Goal: Task Accomplishment & Management: Manage account settings

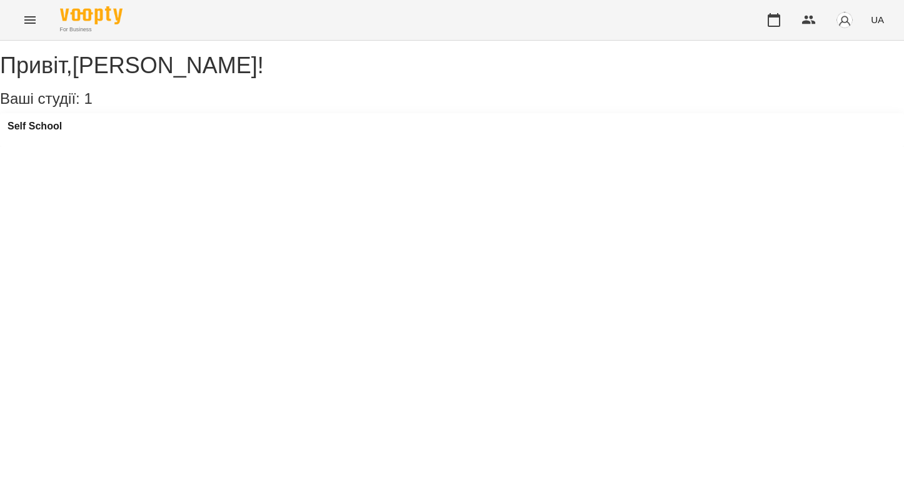
click at [27, 15] on icon "Menu" at bounding box center [30, 20] width 15 height 15
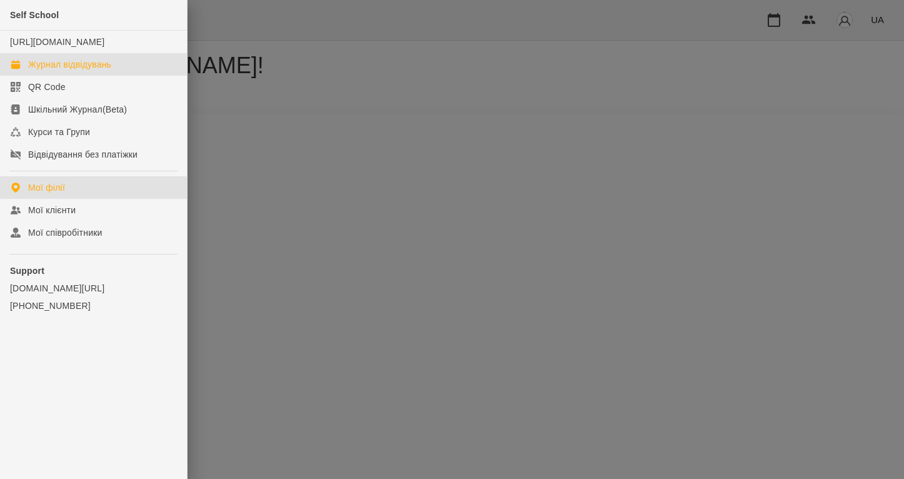
click at [106, 71] on div "Журнал відвідувань" at bounding box center [69, 64] width 83 height 13
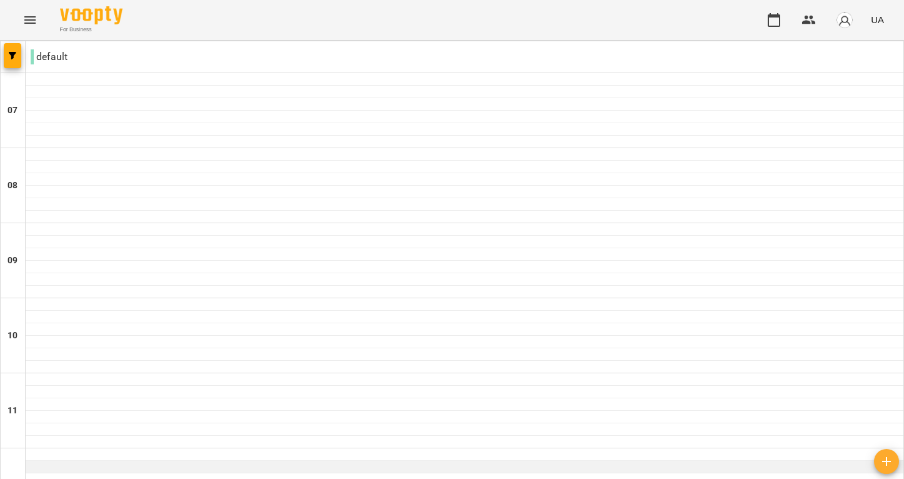
scroll to position [878, 0]
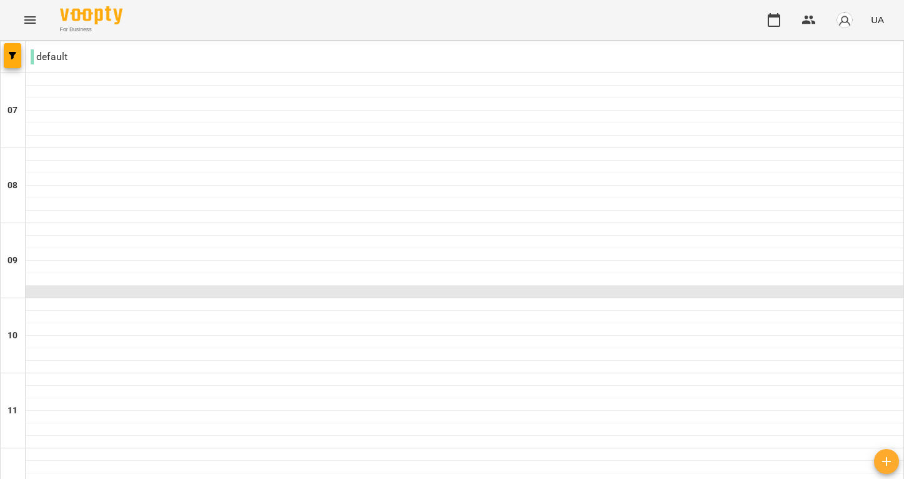
scroll to position [598, 0]
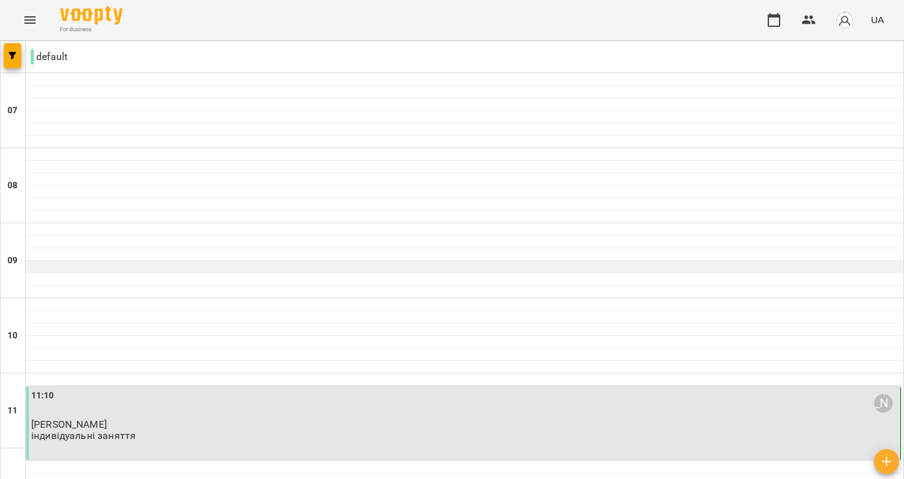
scroll to position [355, 0]
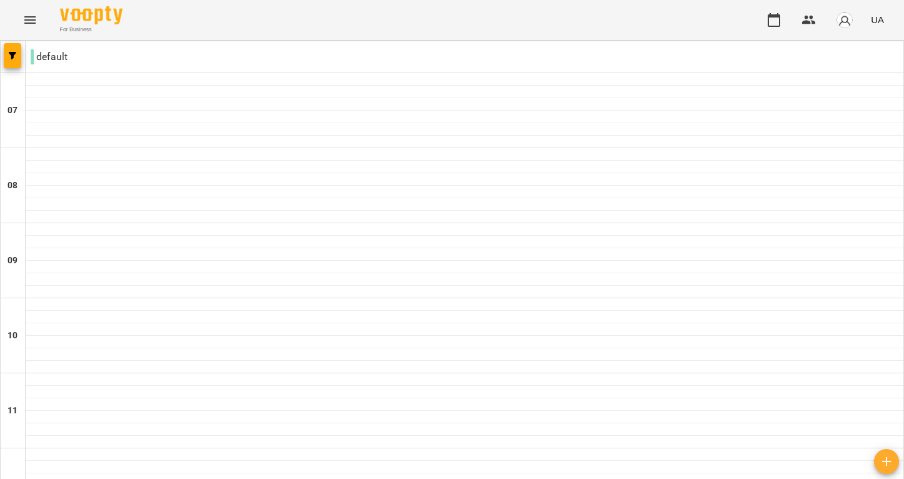
scroll to position [559, 0]
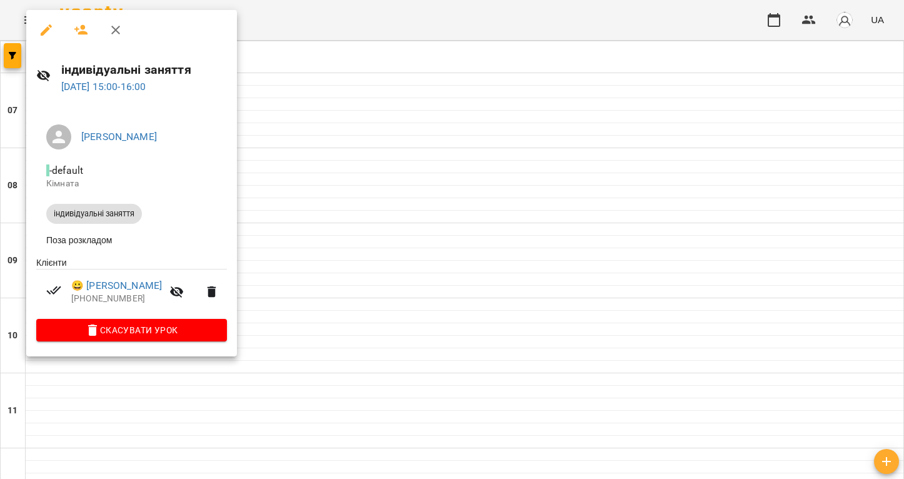
click at [427, 305] on div at bounding box center [452, 239] width 904 height 479
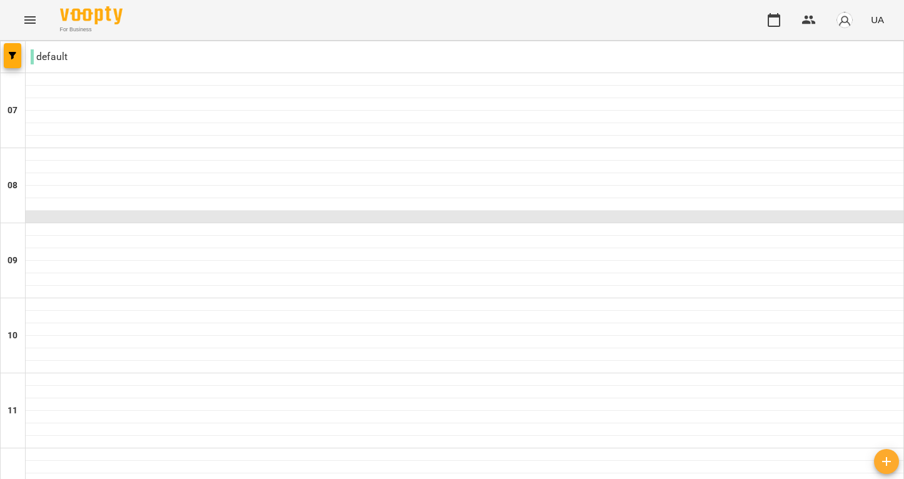
scroll to position [339, 0]
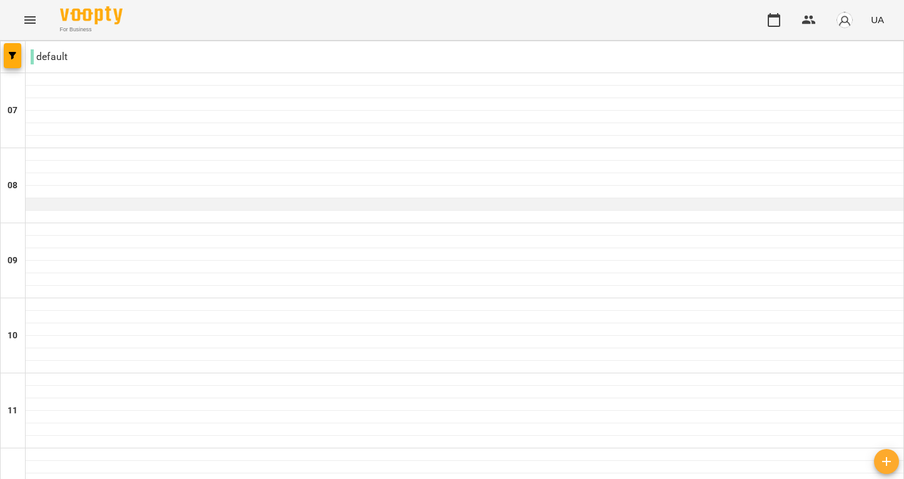
scroll to position [67, 0]
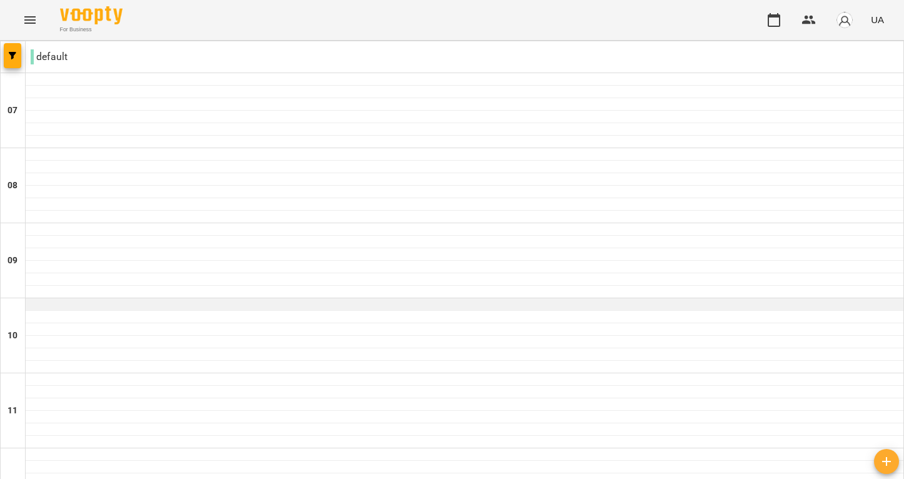
click at [233, 298] on div at bounding box center [465, 304] width 878 height 13
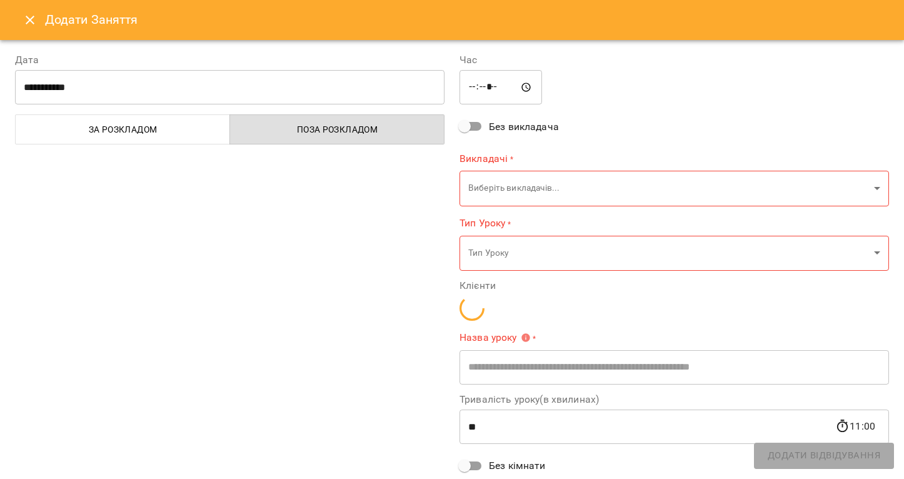
type input "**********"
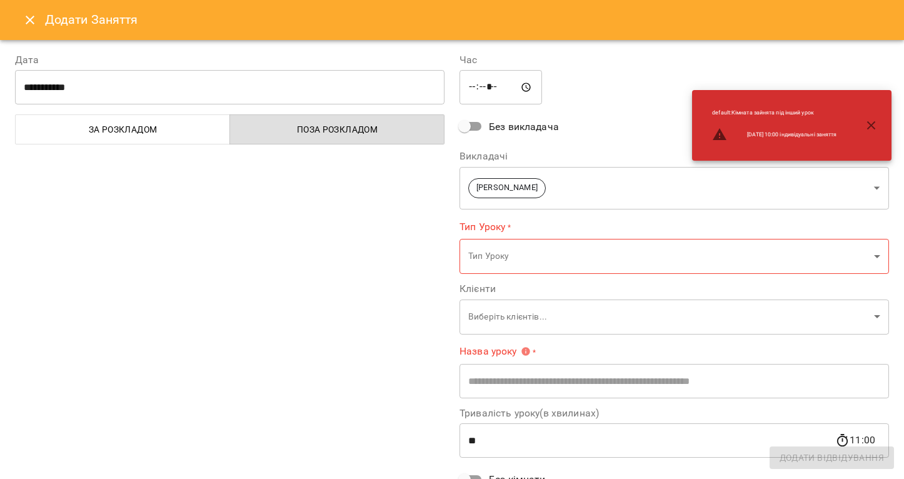
click at [578, 235] on div "Тип Уроку * Тип Уроку ​" at bounding box center [675, 247] width 430 height 54
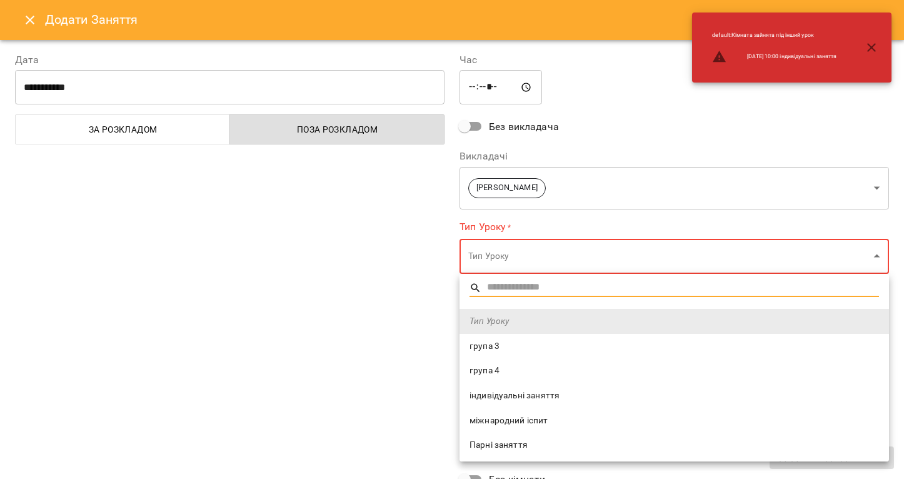
click at [574, 399] on span "індивідуальні заняття" at bounding box center [675, 396] width 410 height 13
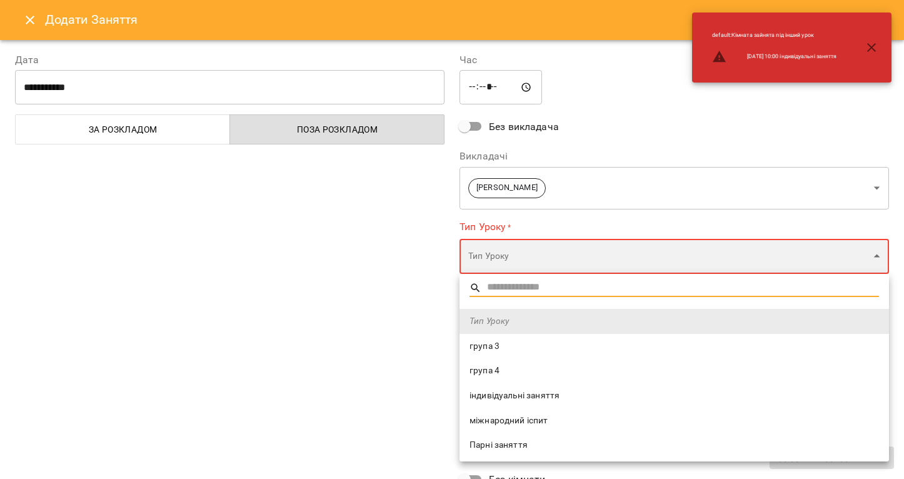
type input "**********"
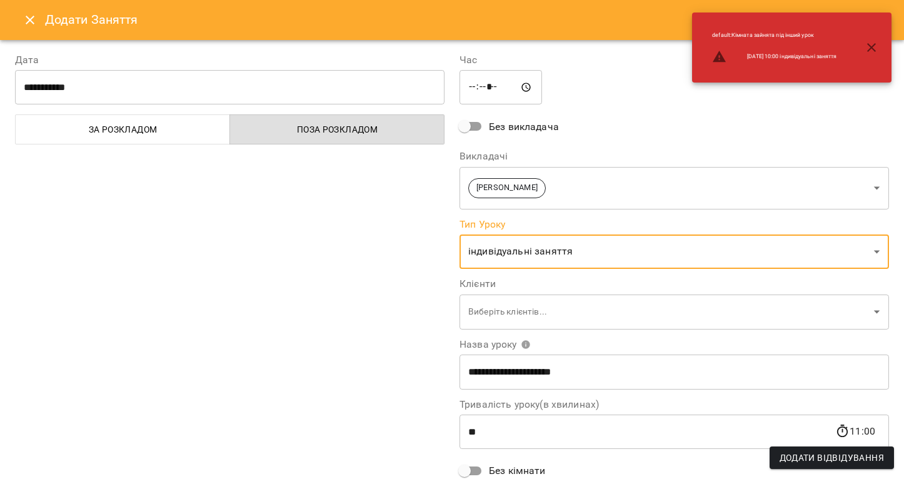
click at [548, 349] on label "Назва уроку" at bounding box center [675, 345] width 430 height 10
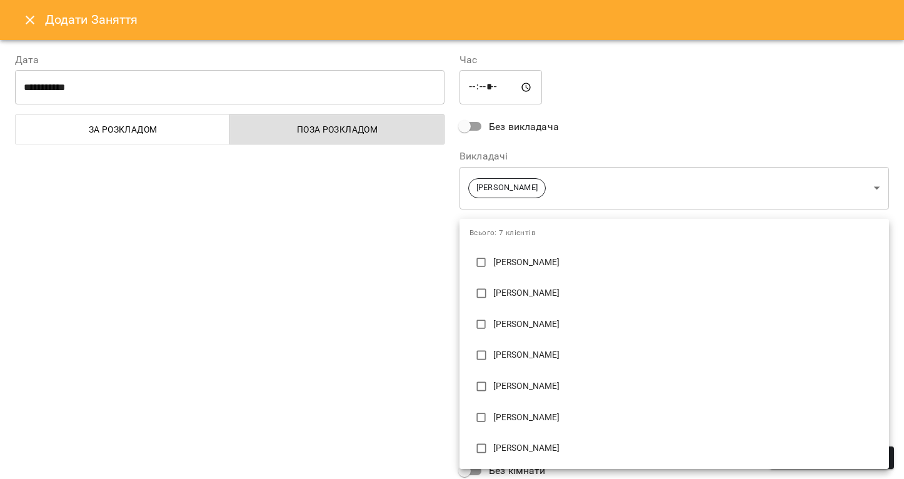
scroll to position [51, 0]
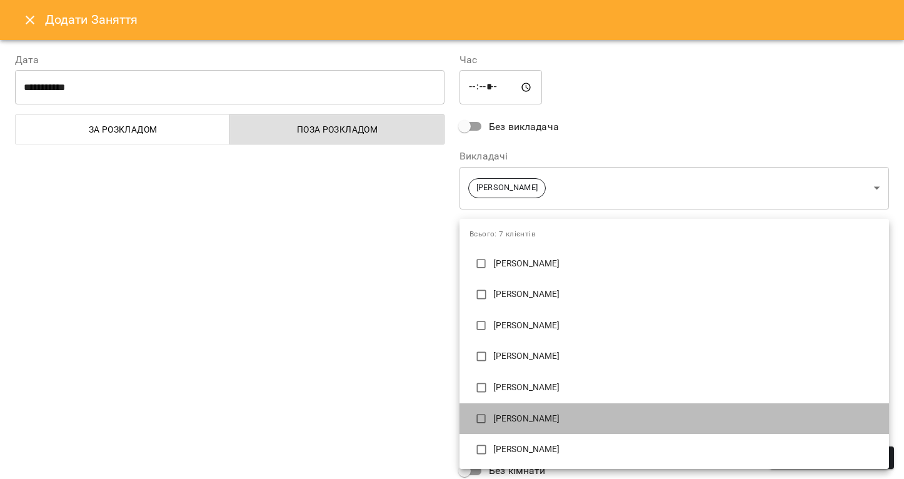
click at [559, 418] on p "[PERSON_NAME]" at bounding box center [687, 419] width 386 height 13
type input "**********"
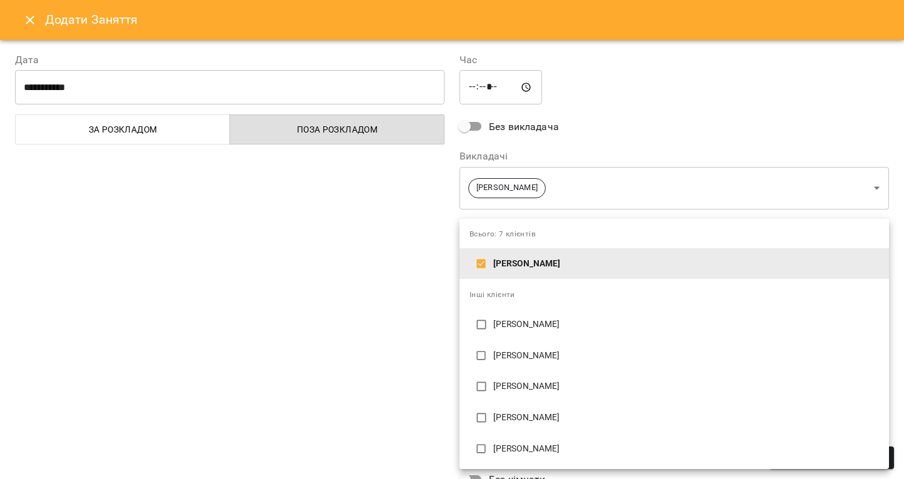
click at [442, 342] on div at bounding box center [452, 239] width 904 height 479
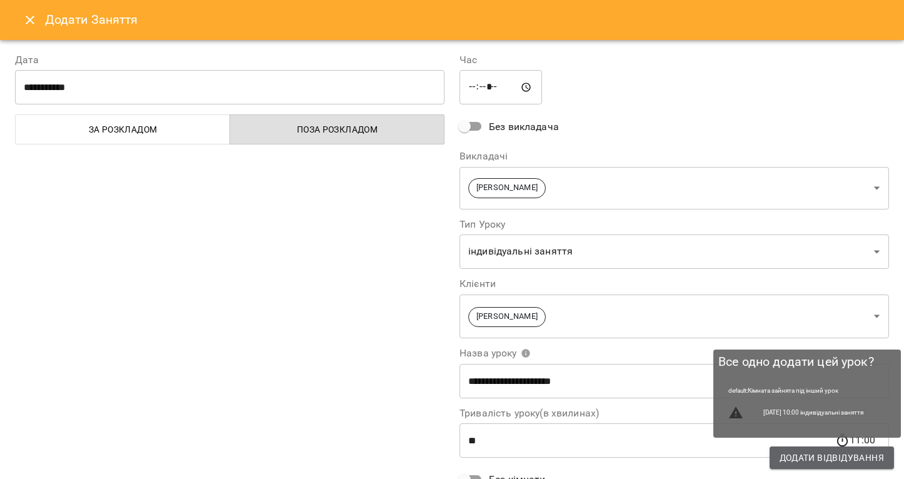
click at [802, 458] on span "Додати Відвідування" at bounding box center [832, 457] width 104 height 15
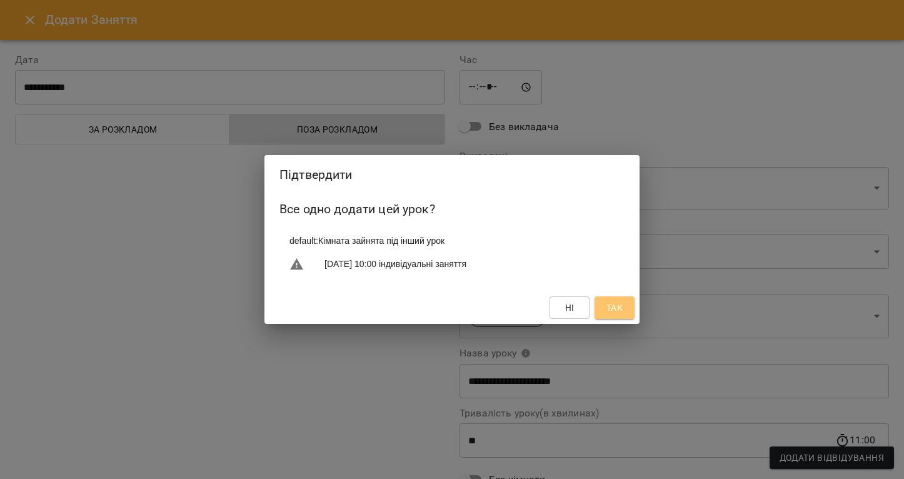
click at [615, 298] on button "Так" at bounding box center [615, 307] width 40 height 23
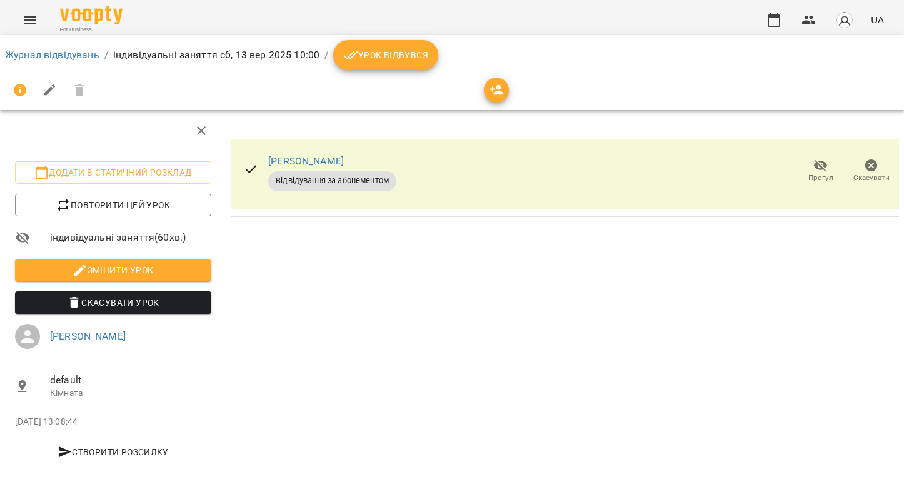
click at [393, 58] on span "Урок відбувся" at bounding box center [385, 55] width 85 height 15
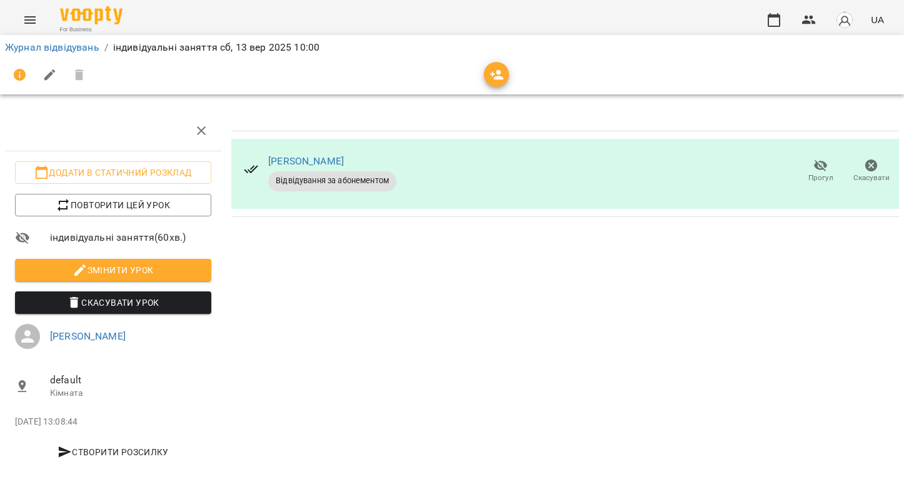
click at [23, 24] on icon "Menu" at bounding box center [30, 20] width 15 height 15
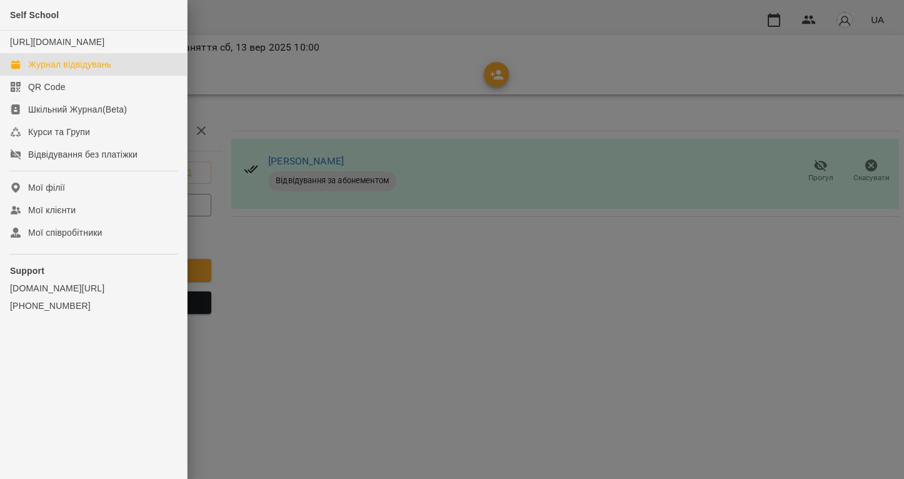
click at [46, 71] on div "Журнал відвідувань" at bounding box center [69, 64] width 83 height 13
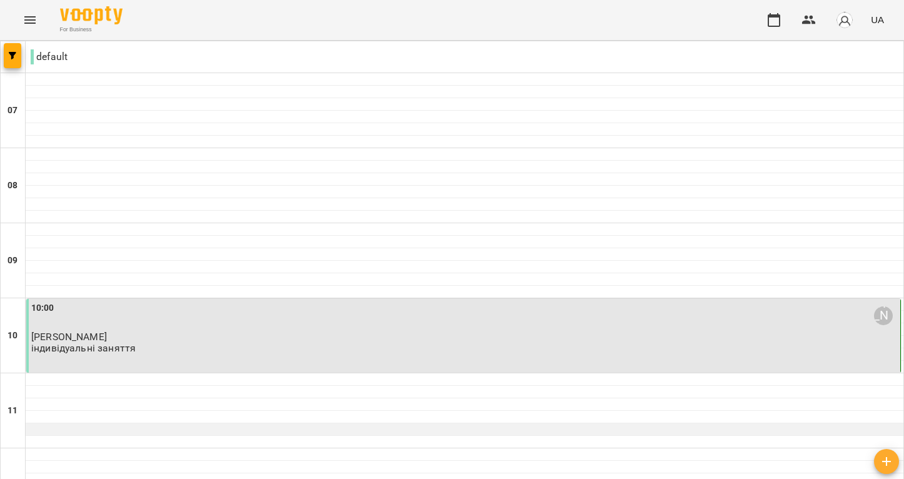
scroll to position [175, 0]
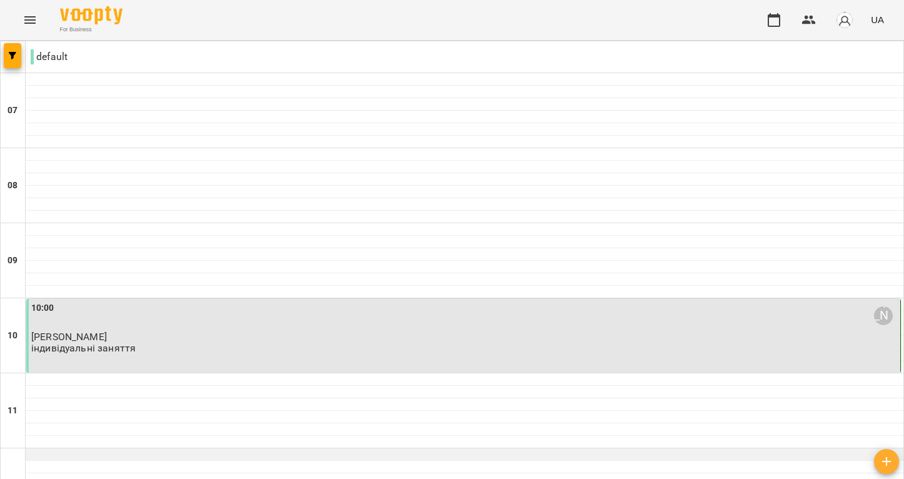
click at [95, 448] on div at bounding box center [465, 454] width 878 height 13
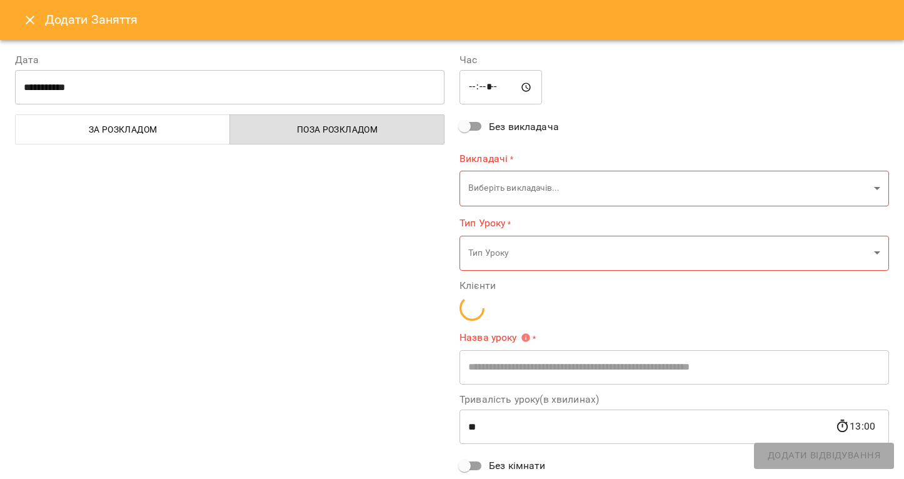
type input "**********"
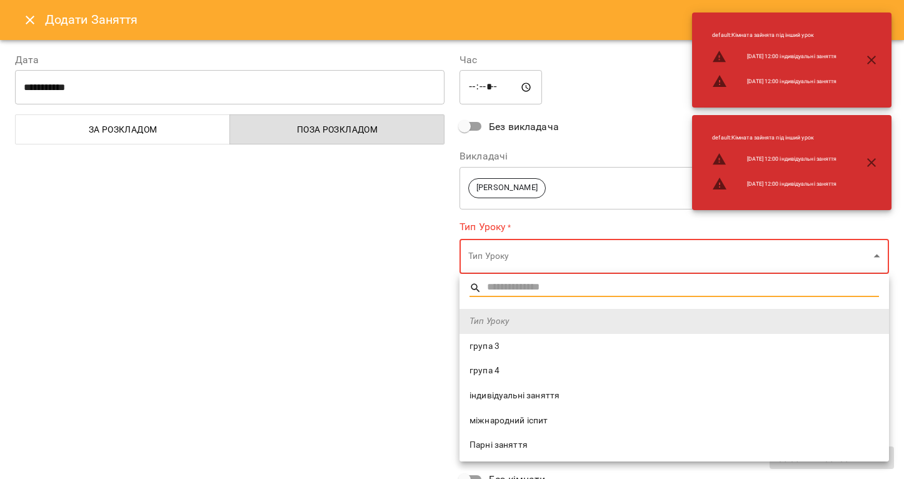
click at [515, 395] on span "індивідуальні заняття" at bounding box center [675, 396] width 410 height 13
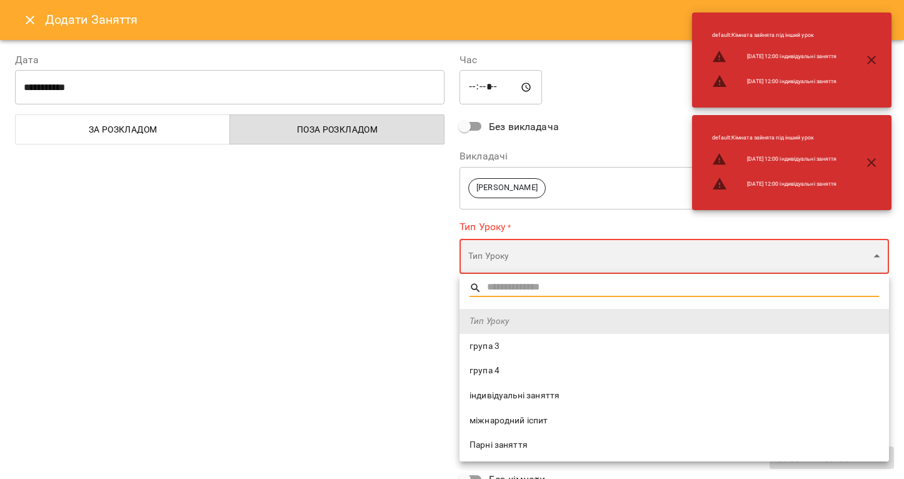
type input "**********"
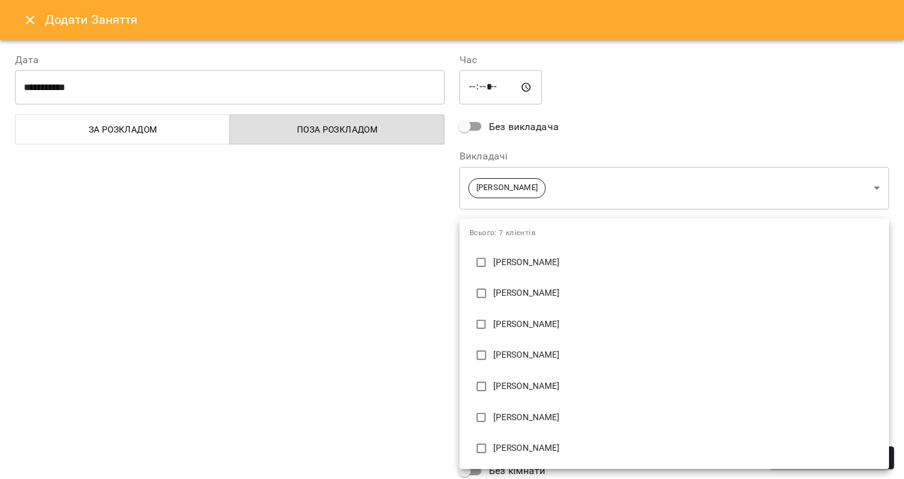
scroll to position [0, 0]
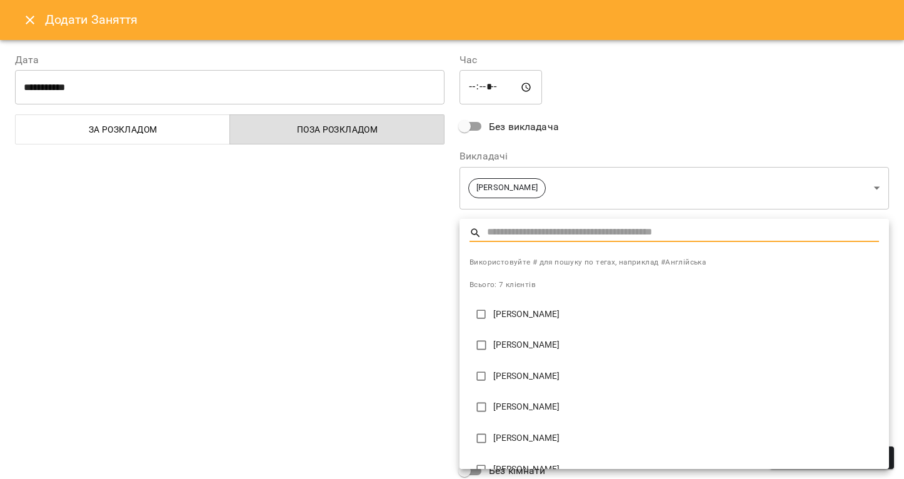
click at [533, 382] on p "[PERSON_NAME]" at bounding box center [687, 376] width 386 height 13
type input "**********"
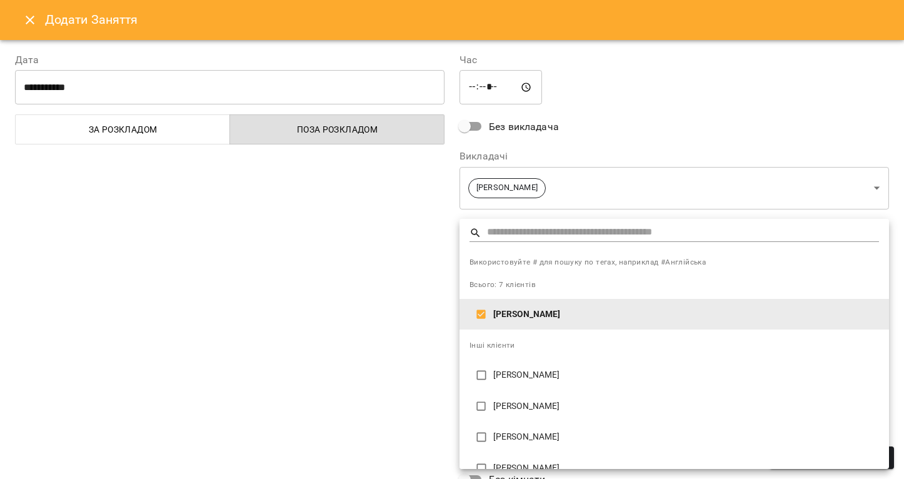
click at [400, 371] on div at bounding box center [452, 239] width 904 height 479
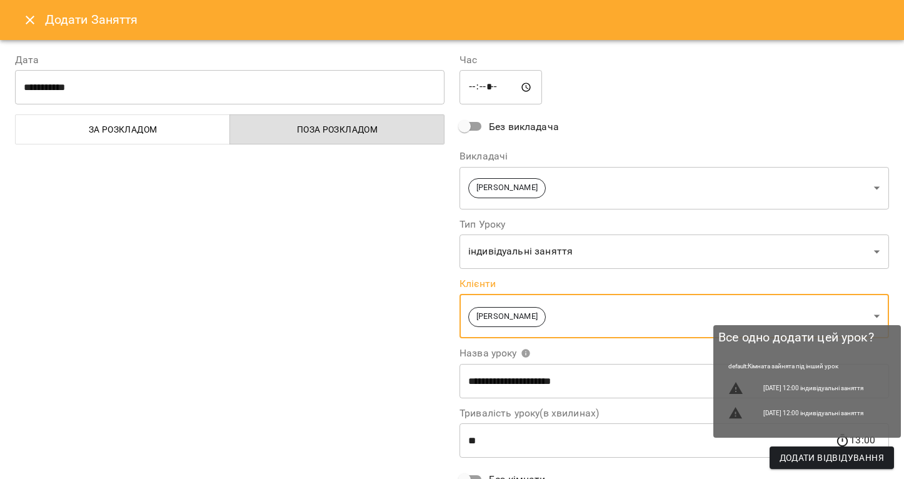
click at [813, 453] on span "Додати Відвідування" at bounding box center [832, 457] width 104 height 15
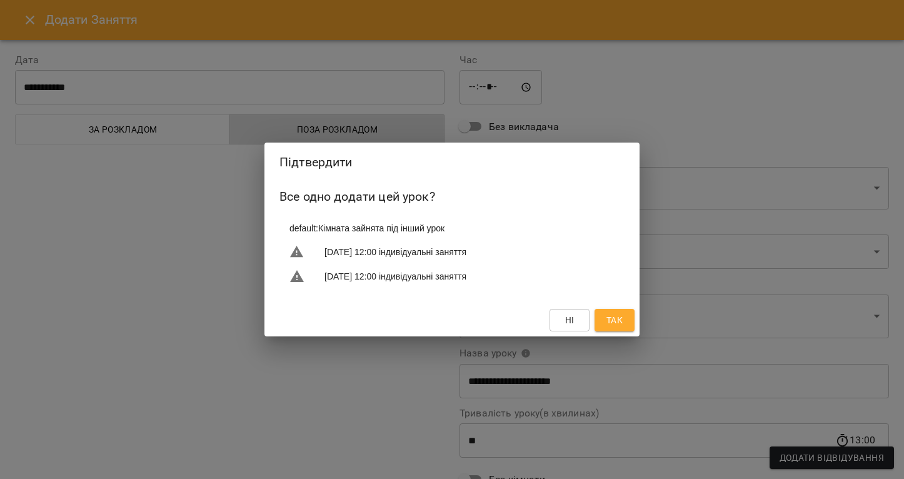
click at [625, 322] on button "Так" at bounding box center [615, 320] width 40 height 23
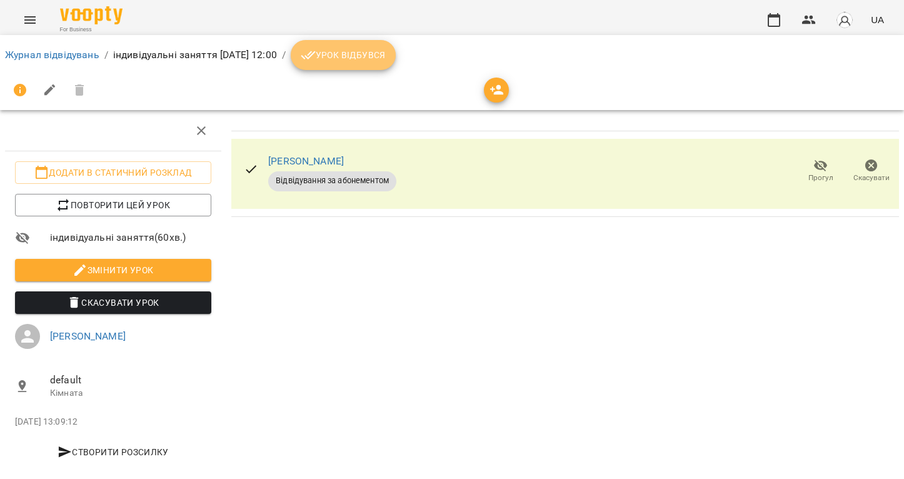
click at [386, 55] on span "Урок відбувся" at bounding box center [343, 55] width 85 height 15
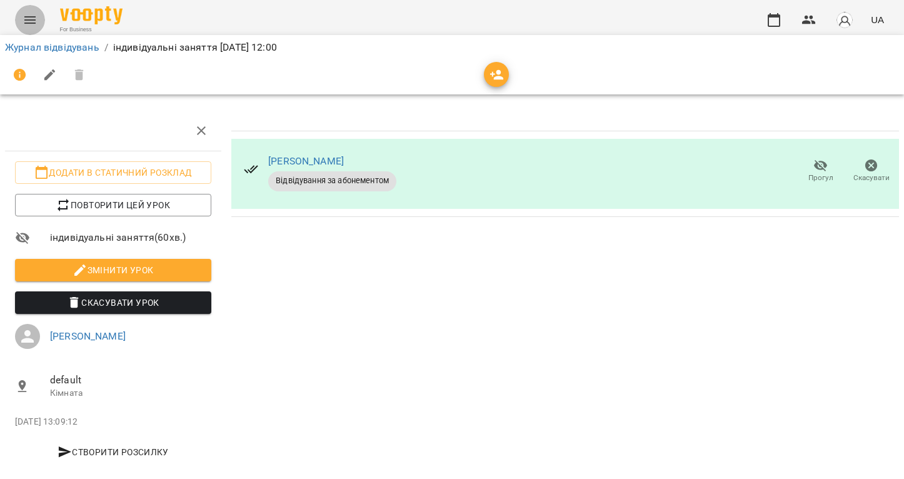
click at [29, 10] on button "Menu" at bounding box center [30, 20] width 30 height 30
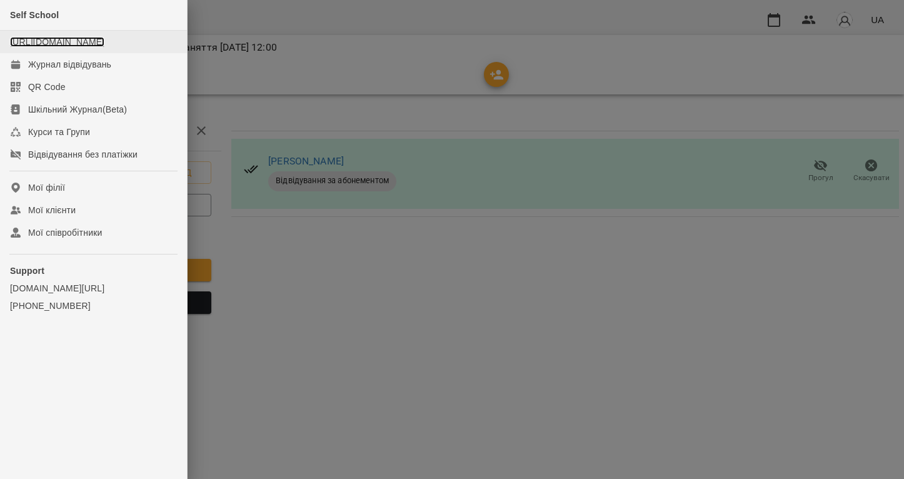
click at [83, 47] on link "[URL][DOMAIN_NAME]" at bounding box center [57, 42] width 94 height 10
click at [92, 47] on link "[URL][DOMAIN_NAME]" at bounding box center [57, 42] width 94 height 10
click at [419, 324] on div at bounding box center [452, 239] width 904 height 479
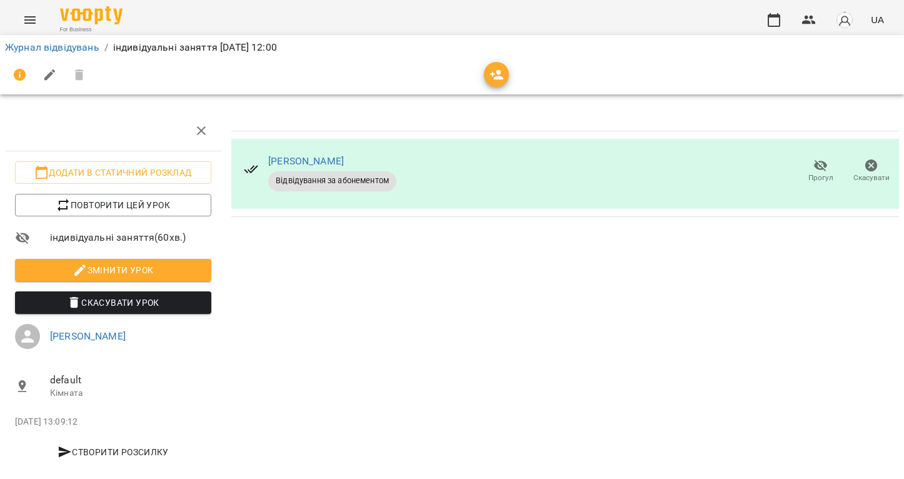
click at [25, 26] on icon "Menu" at bounding box center [30, 20] width 15 height 15
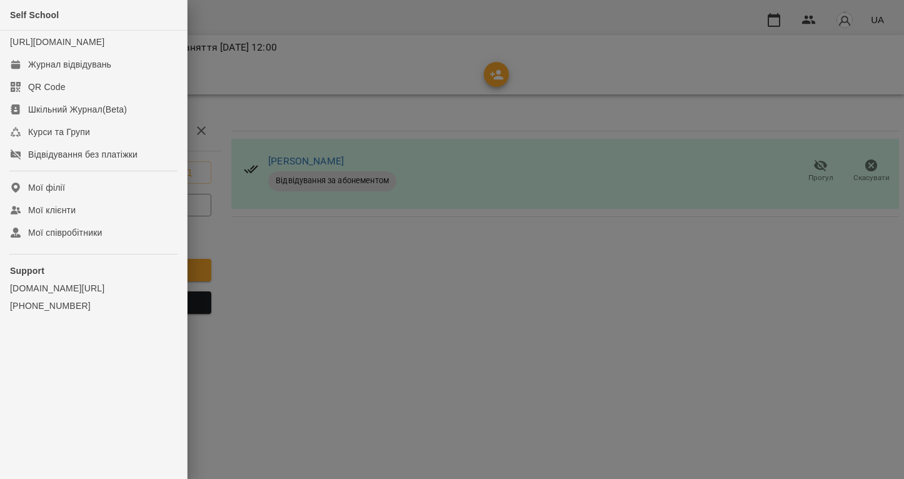
click at [758, 24] on div at bounding box center [452, 239] width 904 height 479
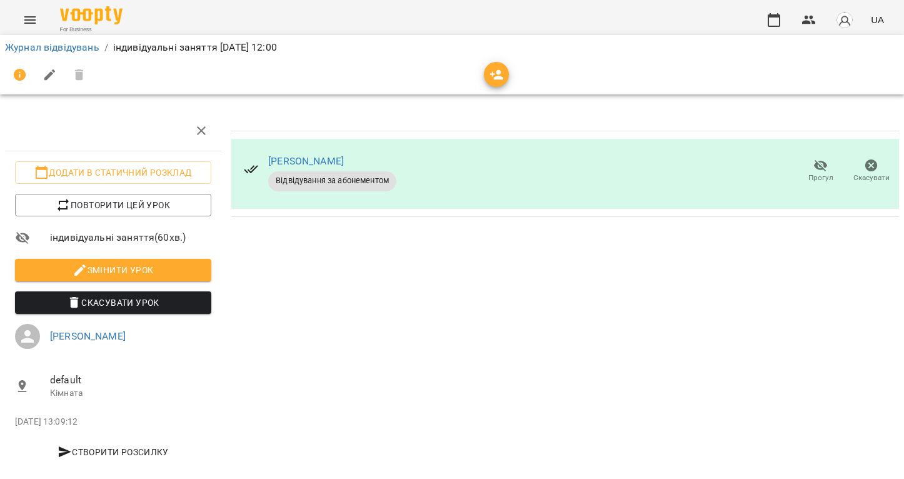
click at [839, 29] on button "button" at bounding box center [845, 20] width 33 height 33
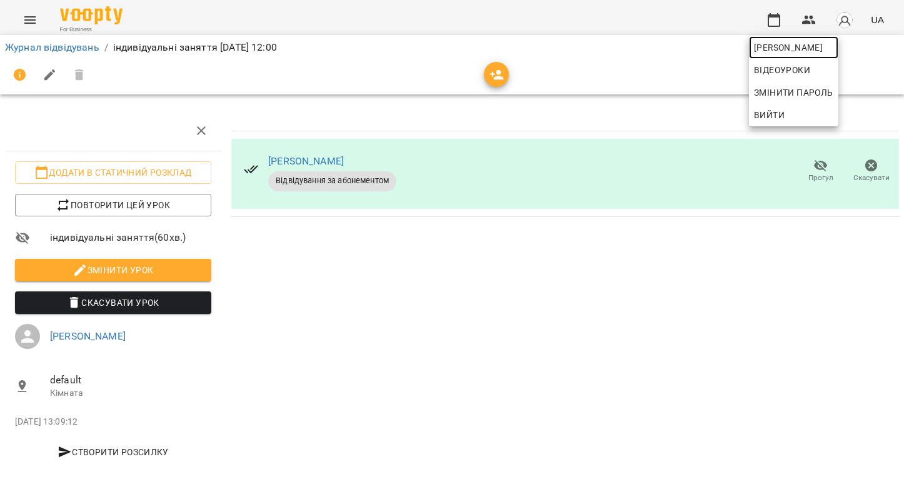
click at [802, 43] on span "[PERSON_NAME]" at bounding box center [793, 47] width 79 height 15
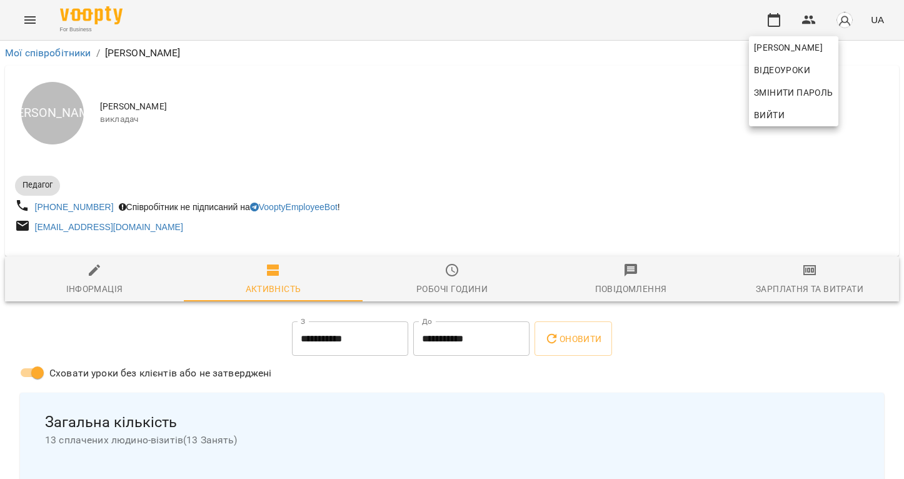
click at [190, 345] on div at bounding box center [452, 239] width 904 height 479
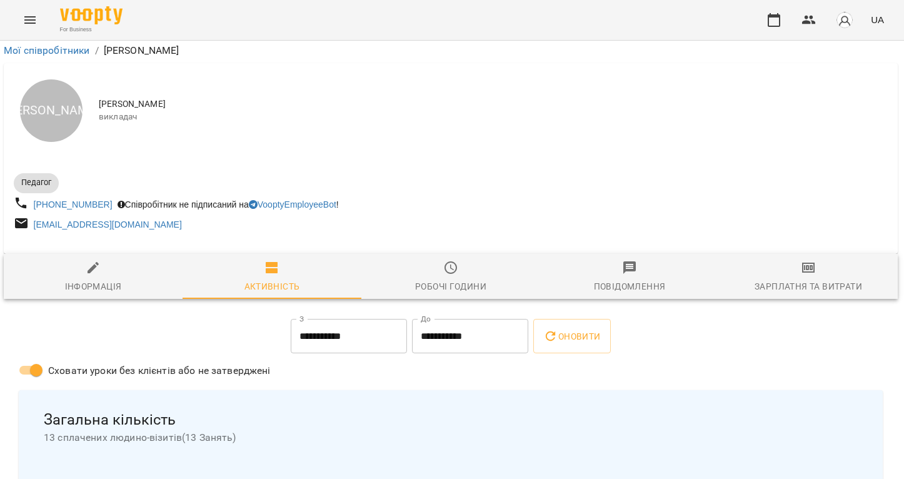
scroll to position [0, 1]
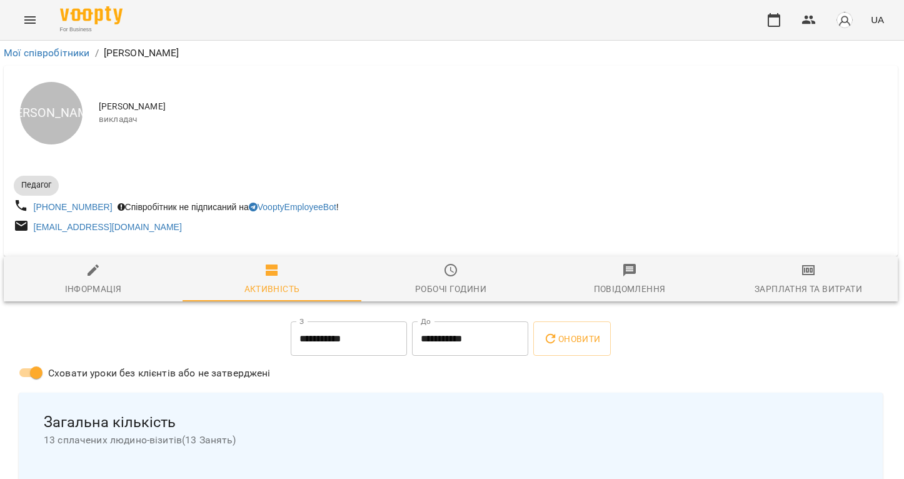
click at [201, 105] on span "[PERSON_NAME]" at bounding box center [493, 107] width 789 height 13
click at [55, 106] on div "К" at bounding box center [51, 113] width 63 height 63
click at [298, 140] on div "К Кусачова Каріна Валеріївна викладач" at bounding box center [451, 113] width 894 height 95
click at [563, 126] on div "К Кусачова Каріна Валеріївна викладач" at bounding box center [451, 113] width 894 height 95
